Goal: Navigation & Orientation: Find specific page/section

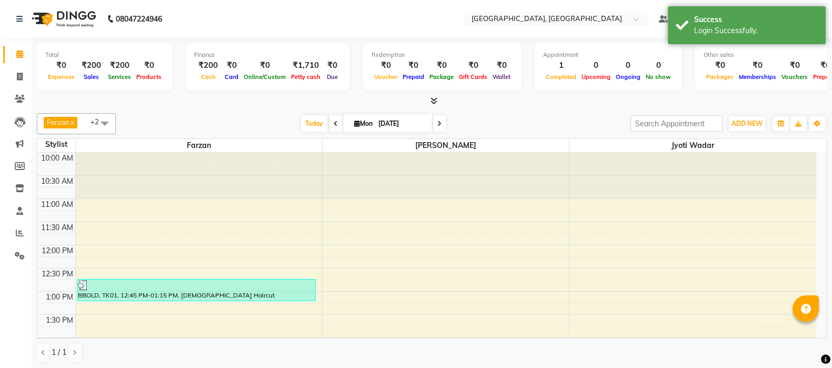
click at [310, 124] on span "Today" at bounding box center [314, 123] width 26 height 16
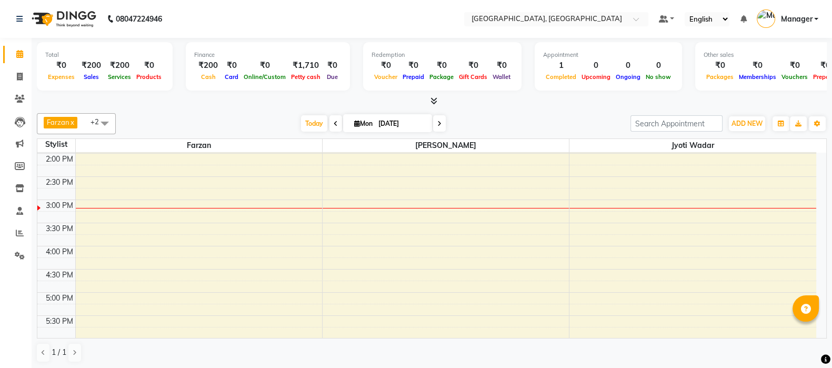
click at [310, 118] on span "Today" at bounding box center [314, 123] width 26 height 16
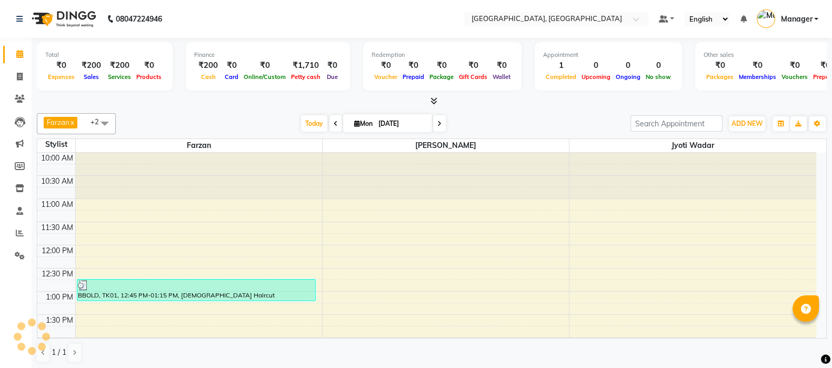
scroll to position [230, 0]
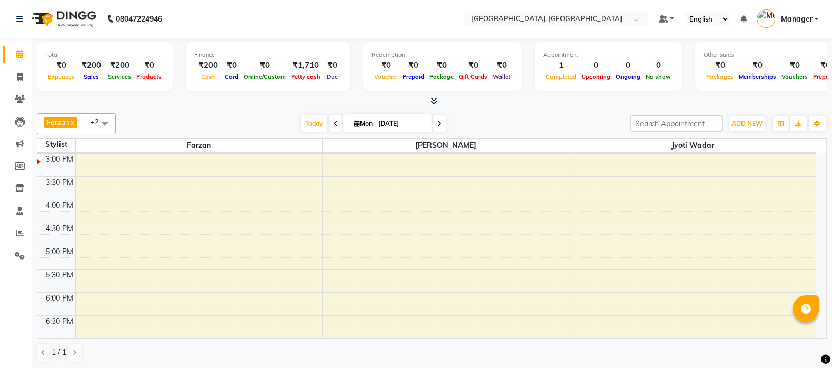
click at [310, 118] on span "Today" at bounding box center [314, 123] width 26 height 16
click at [321, 122] on span "Today" at bounding box center [314, 123] width 26 height 16
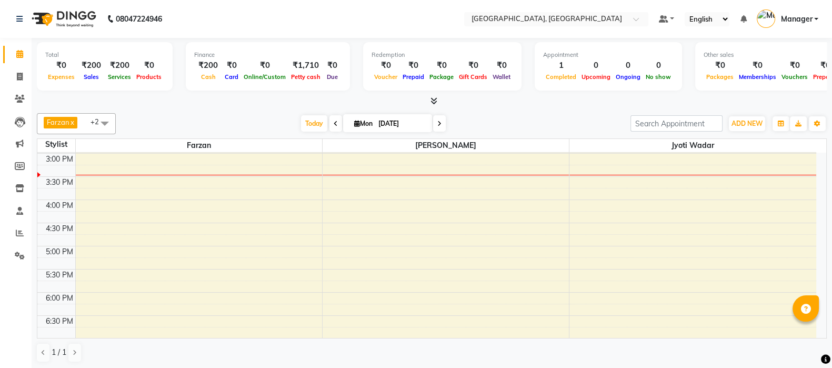
click at [301, 129] on span "Today" at bounding box center [314, 123] width 26 height 16
click at [310, 127] on span "Today" at bounding box center [314, 123] width 26 height 16
click at [313, 127] on span "Today" at bounding box center [314, 123] width 26 height 16
